Goal: Task Accomplishment & Management: Use online tool/utility

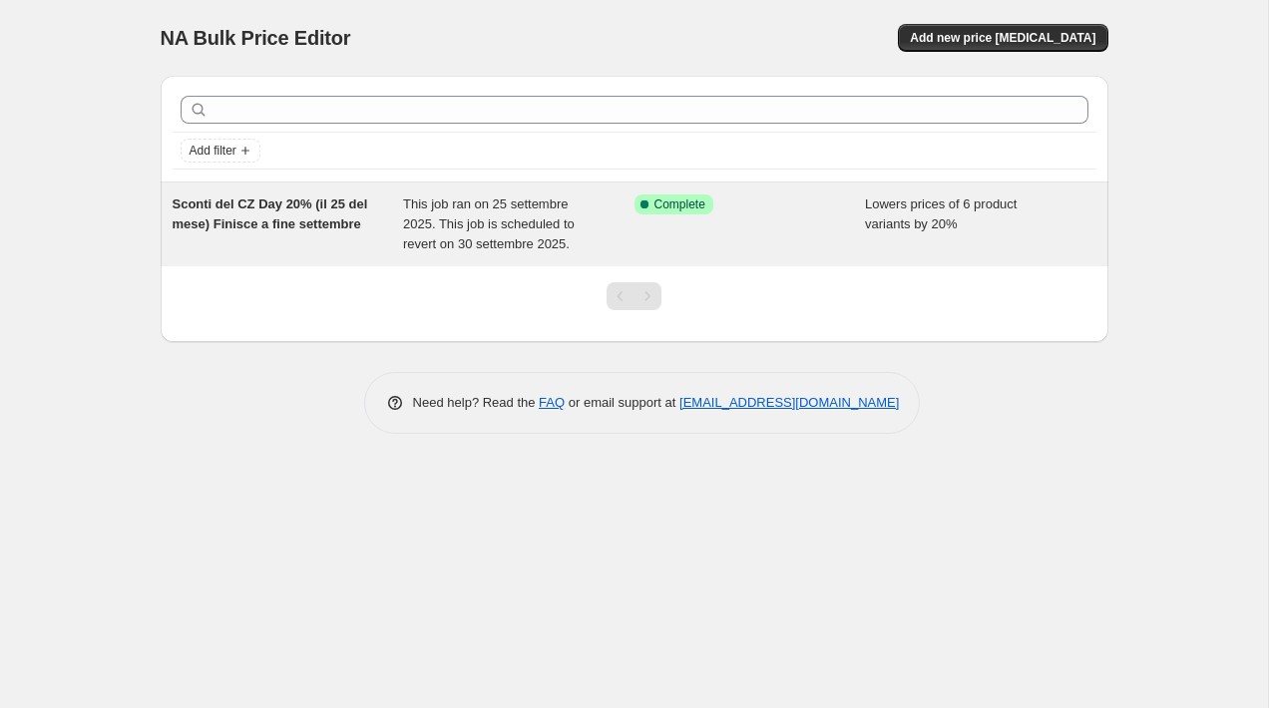
click at [291, 239] on div "Sconti del CZ Day 20% (il 25 del mese) Finisce a fine settembre" at bounding box center [288, 225] width 231 height 60
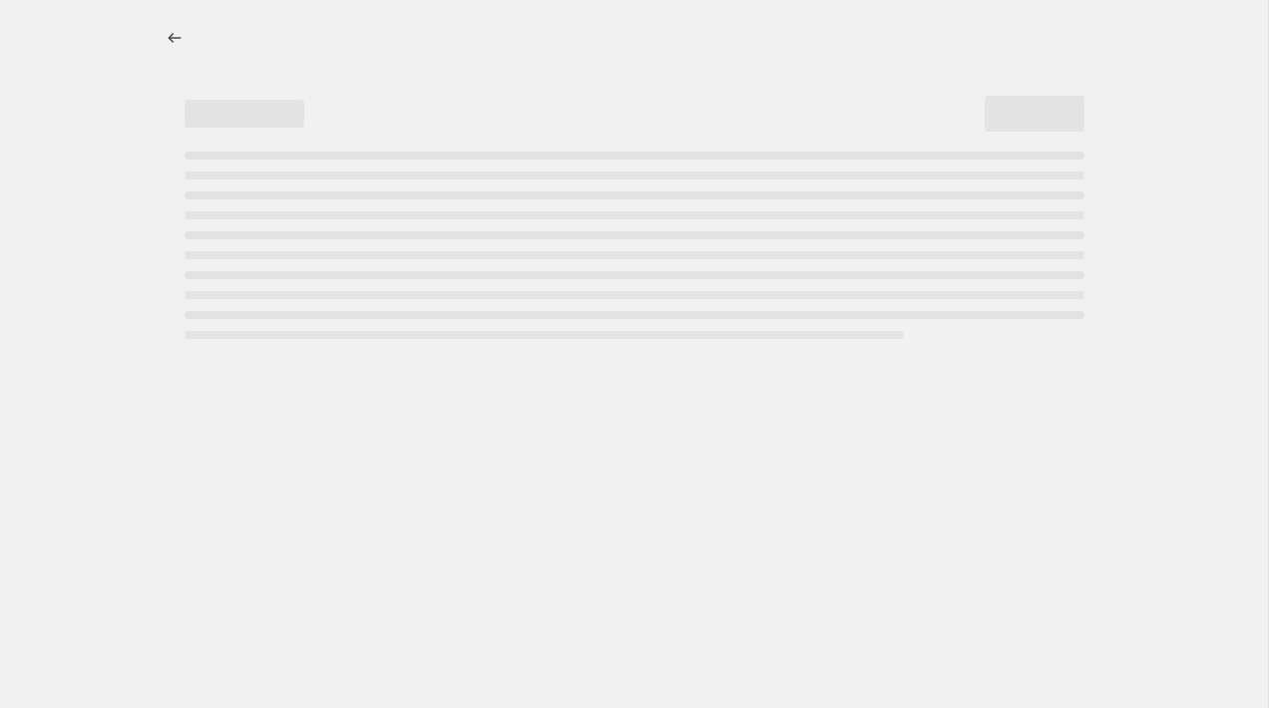
select select "percentage"
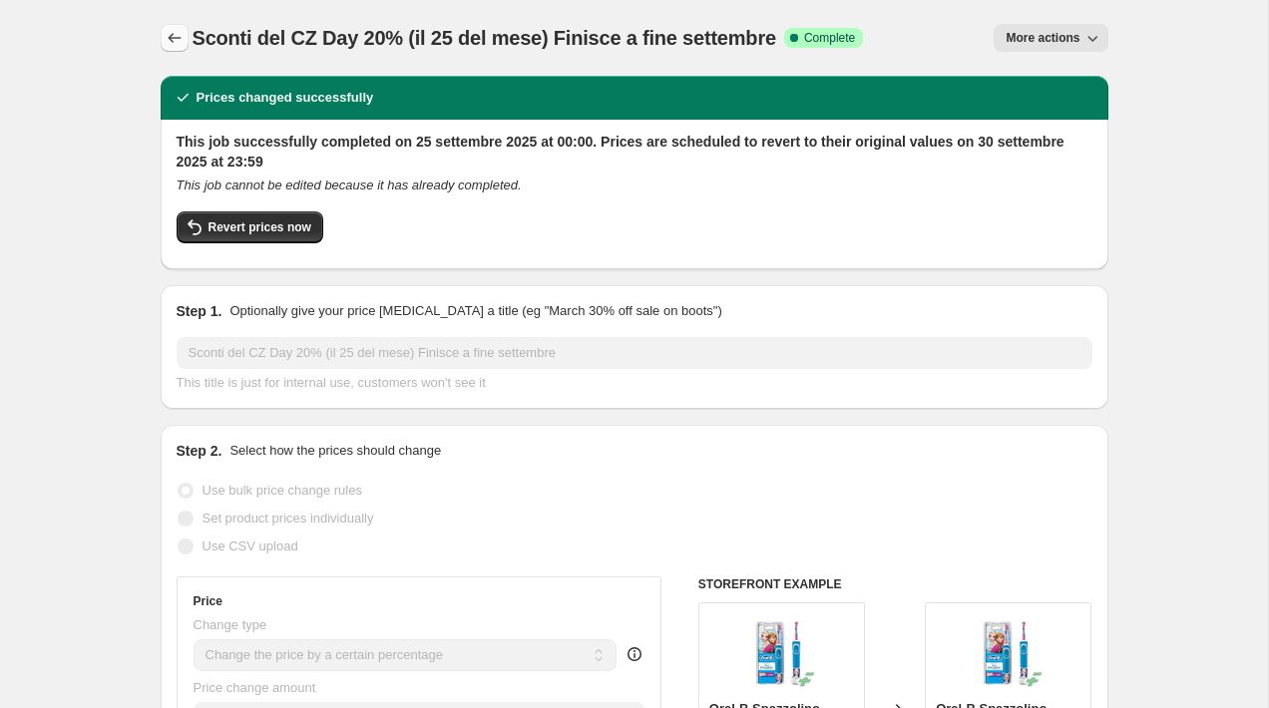
click at [171, 44] on icon "Price change jobs" at bounding box center [175, 38] width 20 height 20
